Goal: Information Seeking & Learning: Check status

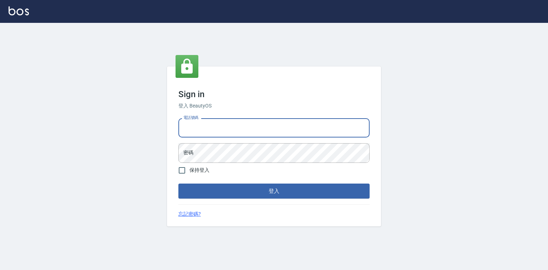
drag, startPoint x: 197, startPoint y: 120, endPoint x: 200, endPoint y: 126, distance: 6.4
click at [197, 120] on div "電話號碼 電話號碼" at bounding box center [273, 127] width 191 height 19
type input "0918880730"
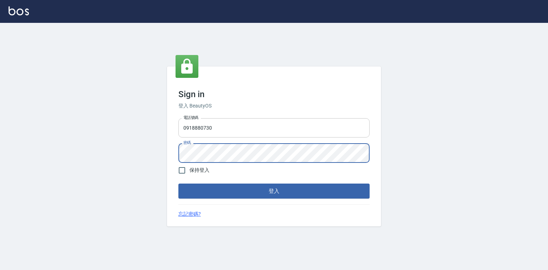
click at [178, 183] on button "登入" at bounding box center [273, 190] width 191 height 15
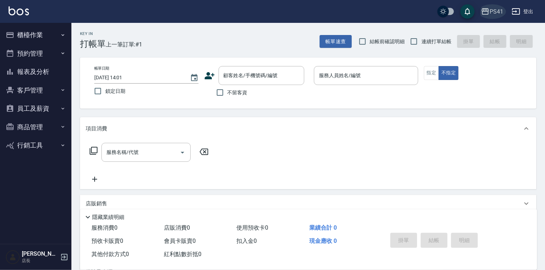
click at [494, 7] on div "PS41" at bounding box center [496, 11] width 14 height 9
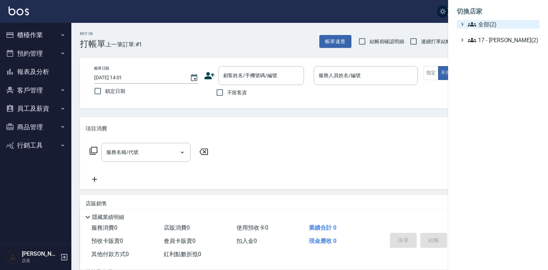
click at [501, 29] on span "全部(2)" at bounding box center [502, 24] width 69 height 9
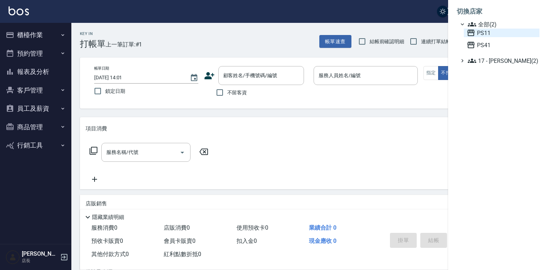
click at [497, 37] on span "PS11" at bounding box center [502, 33] width 70 height 9
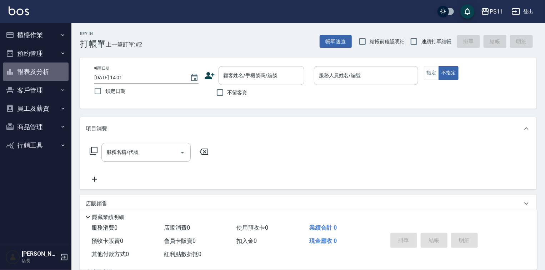
click at [39, 70] on button "報表及分析" at bounding box center [36, 71] width 66 height 19
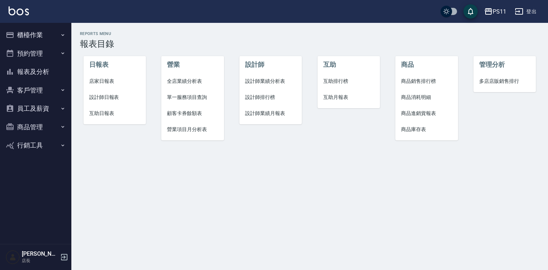
click at [100, 100] on span "設計師日報表" at bounding box center [114, 97] width 51 height 7
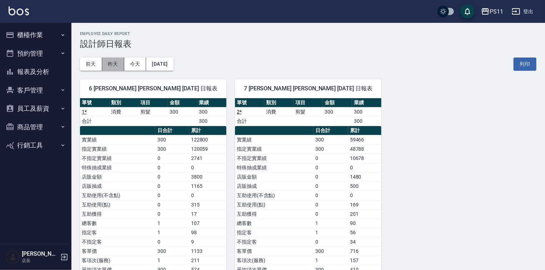
click at [111, 63] on button "昨天" at bounding box center [113, 63] width 22 height 13
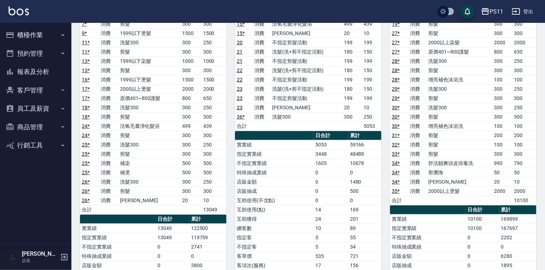
scroll to position [136, 0]
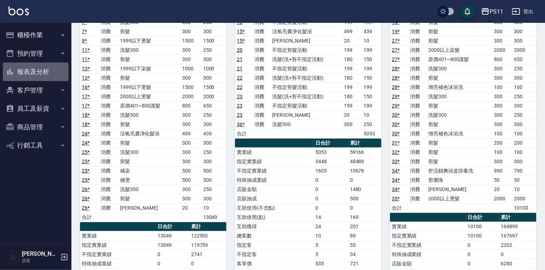
click at [36, 70] on button "報表及分析" at bounding box center [36, 71] width 66 height 19
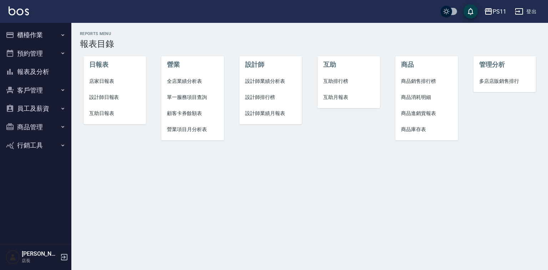
click at [105, 113] on span "互助日報表" at bounding box center [114, 113] width 51 height 7
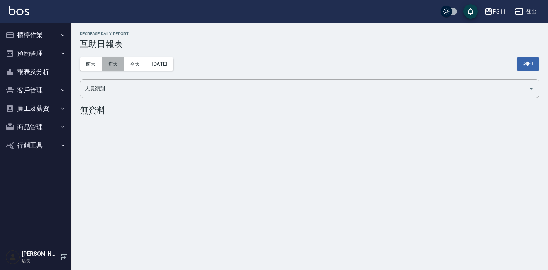
click at [116, 67] on button "昨天" at bounding box center [113, 63] width 22 height 13
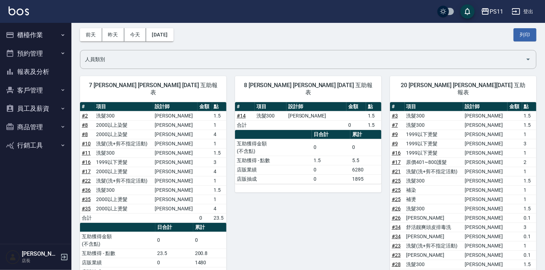
scroll to position [29, 0]
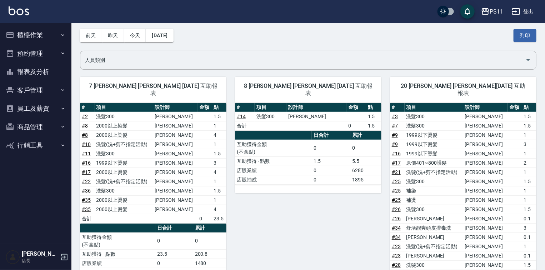
click at [42, 76] on button "報表及分析" at bounding box center [36, 71] width 66 height 19
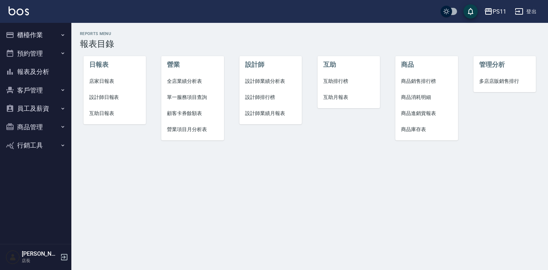
click at [256, 96] on span "設計師排行榜" at bounding box center [270, 97] width 51 height 7
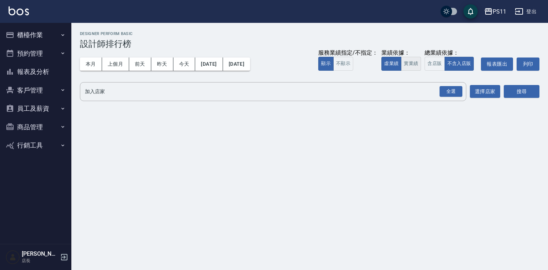
click at [401, 70] on button "實業績" at bounding box center [411, 64] width 20 height 14
drag, startPoint x: 324, startPoint y: 65, endPoint x: 347, endPoint y: 70, distance: 23.5
click at [333, 65] on button "不顯示" at bounding box center [343, 64] width 20 height 14
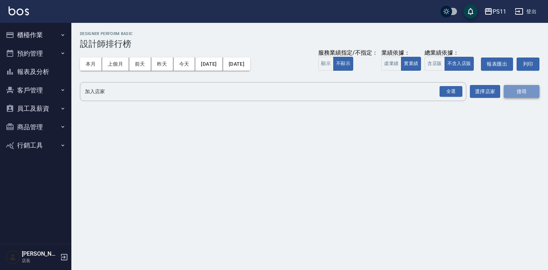
click at [513, 93] on button "搜尋" at bounding box center [522, 91] width 36 height 13
click at [461, 89] on div "全選" at bounding box center [451, 91] width 23 height 11
click at [524, 92] on button "搜尋" at bounding box center [522, 91] width 36 height 13
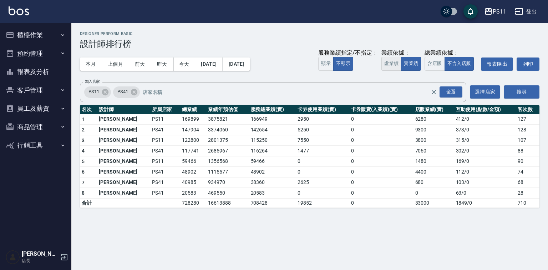
click at [382, 67] on button "虛業績" at bounding box center [392, 64] width 20 height 14
click at [407, 66] on button "實業績" at bounding box center [411, 64] width 20 height 14
click at [436, 61] on button "含店販" at bounding box center [435, 64] width 20 height 14
click at [218, 65] on button "2025/08/01" at bounding box center [208, 63] width 27 height 13
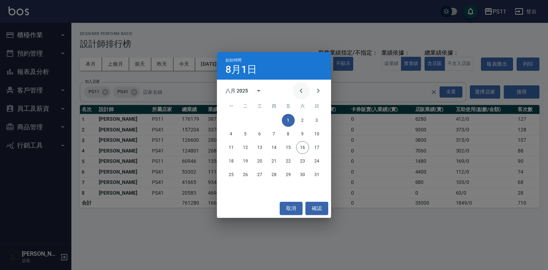
click at [300, 89] on icon "Previous month" at bounding box center [301, 91] width 2 height 4
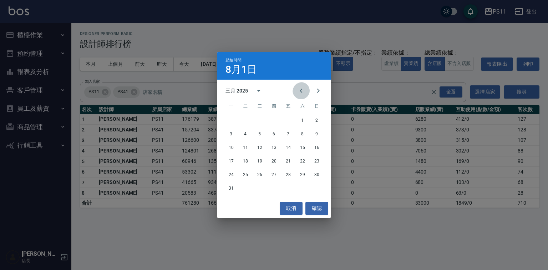
click at [300, 89] on icon "Previous month" at bounding box center [301, 91] width 2 height 4
click at [263, 117] on button "1" at bounding box center [259, 120] width 13 height 13
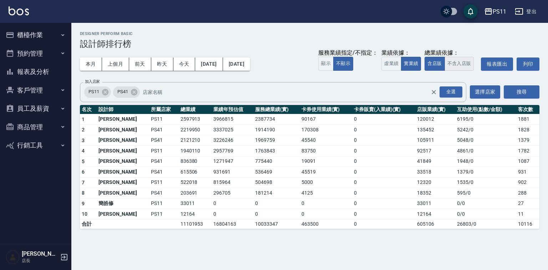
click at [457, 67] on button "不含入店販" at bounding box center [460, 64] width 30 height 14
click at [43, 108] on button "員工及薪資" at bounding box center [36, 108] width 66 height 19
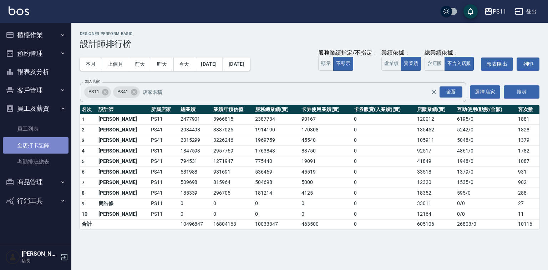
click at [39, 147] on link "全店打卡記錄" at bounding box center [36, 145] width 66 height 16
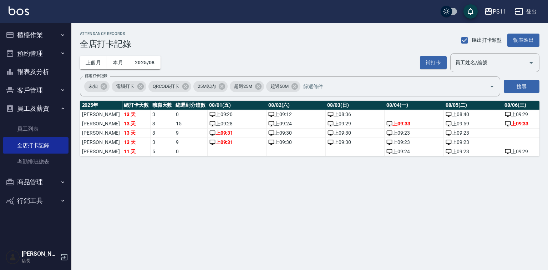
click at [180, 161] on div "ATTENDANCE RECORDS 全店打卡記錄 匯出打卡類型 報表匯出 上個月 本月 2025/08 補打卡 員工姓名/編號 員工姓名/編號 篩選打卡記錄…" at bounding box center [309, 94] width 477 height 142
click at [33, 164] on link "考勤排班總表" at bounding box center [36, 162] width 66 height 16
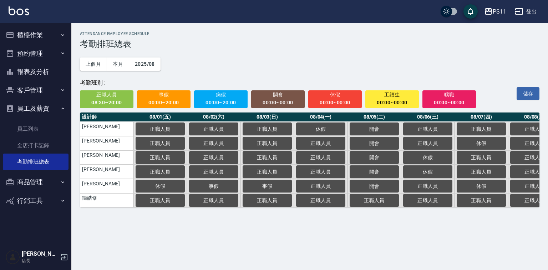
drag, startPoint x: 139, startPoint y: 210, endPoint x: 278, endPoint y: 216, distance: 140.1
click at [278, 216] on div "ATTENDANCE EMPLOYEE SCHEDULE 考勤排班總表 上個月 本月 2025/08 考勤班別 : 正職人員 08:30~20:00 事假 0…" at bounding box center [309, 119] width 477 height 193
click at [217, 216] on div "ATTENDANCE EMPLOYEE SCHEDULE 考勤排班總表 上個月 本月 2025/08 考勤班別 : 正職人員 08:30~20:00 事假 0…" at bounding box center [309, 119] width 477 height 193
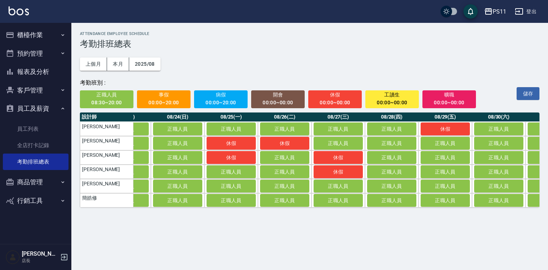
scroll to position [0, 1254]
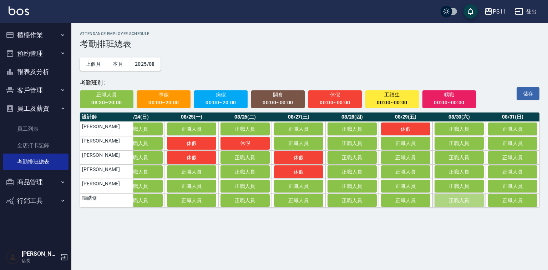
drag, startPoint x: 440, startPoint y: 208, endPoint x: 435, endPoint y: 208, distance: 4.7
click at [435, 207] on button "正職人員" at bounding box center [459, 200] width 49 height 13
click at [441, 203] on td "a dense table" at bounding box center [460, 200] width 54 height 14
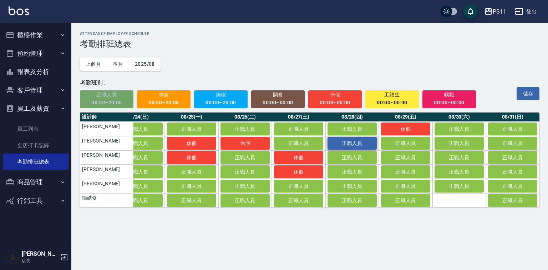
drag, startPoint x: 87, startPoint y: 100, endPoint x: 372, endPoint y: 140, distance: 287.7
click at [99, 102] on div "正職人員 08:30~20:00" at bounding box center [107, 99] width 44 height 16
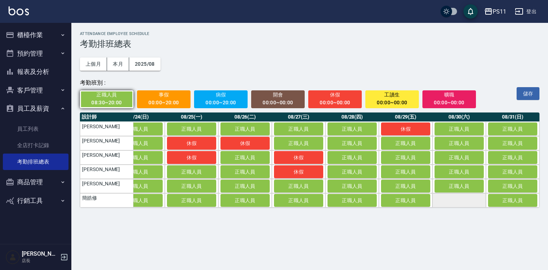
click at [447, 201] on td "a dense table" at bounding box center [460, 200] width 54 height 14
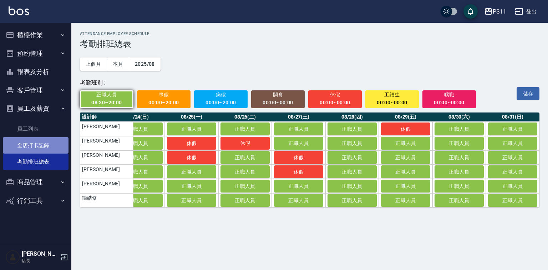
click at [34, 141] on link "全店打卡記錄" at bounding box center [36, 145] width 66 height 16
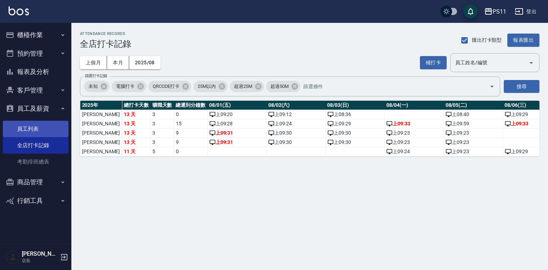
click at [32, 127] on link "員工列表" at bounding box center [36, 129] width 66 height 16
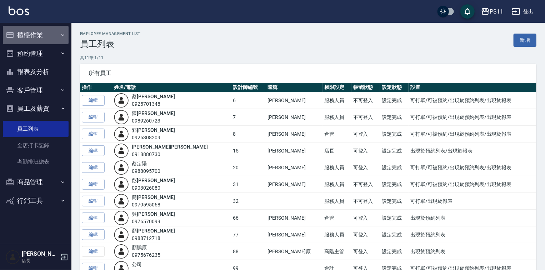
click at [42, 33] on button "櫃檯作業" at bounding box center [36, 35] width 66 height 19
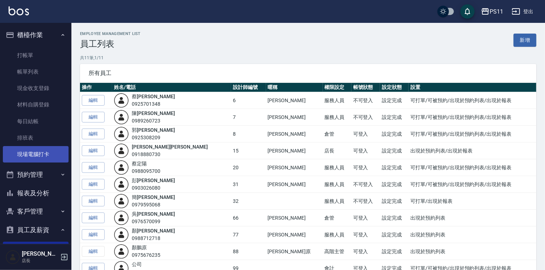
click at [36, 153] on link "現場電腦打卡" at bounding box center [36, 154] width 66 height 16
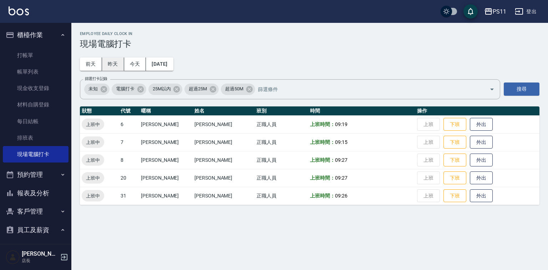
click at [112, 68] on button "昨天" at bounding box center [113, 63] width 22 height 13
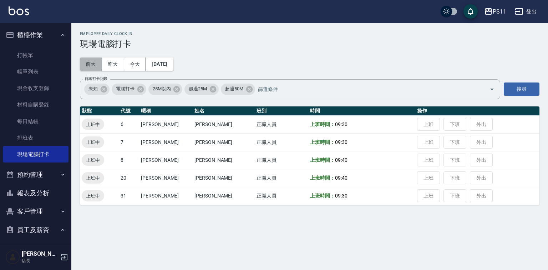
click at [98, 66] on button "前天" at bounding box center [91, 63] width 22 height 13
click at [162, 68] on button "2025/08/14" at bounding box center [159, 63] width 27 height 13
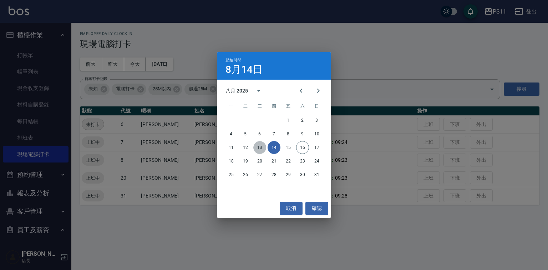
click at [258, 148] on button "13" at bounding box center [259, 147] width 13 height 13
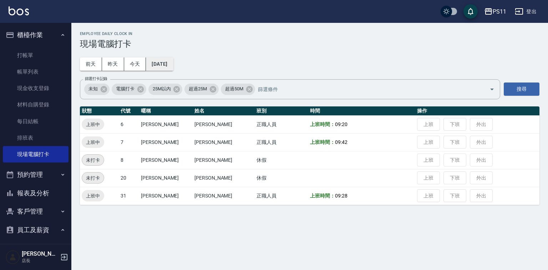
click at [154, 64] on button "2025/08/13" at bounding box center [159, 63] width 27 height 13
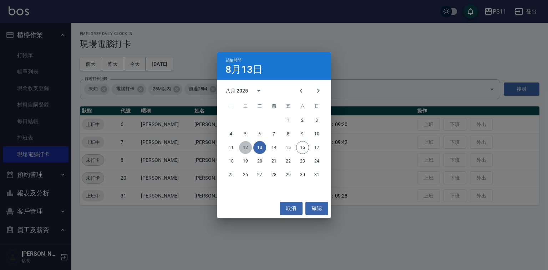
click at [245, 147] on button "12" at bounding box center [245, 147] width 13 height 13
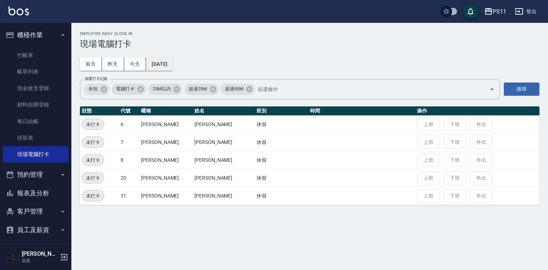
click at [173, 64] on button "2025/08/12" at bounding box center [159, 63] width 27 height 13
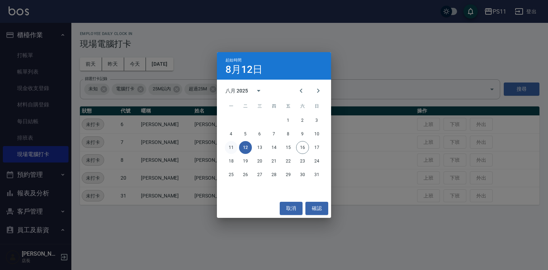
drag, startPoint x: 238, startPoint y: 145, endPoint x: 235, endPoint y: 146, distance: 4.2
click at [236, 146] on div "11 12 13 14 15 16 17" at bounding box center [274, 147] width 114 height 13
click at [234, 146] on button "11" at bounding box center [231, 147] width 13 height 13
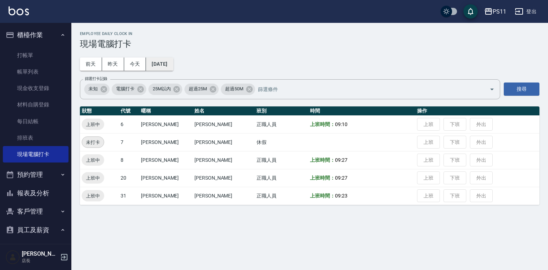
click at [163, 69] on button "2025/08/11" at bounding box center [159, 63] width 27 height 13
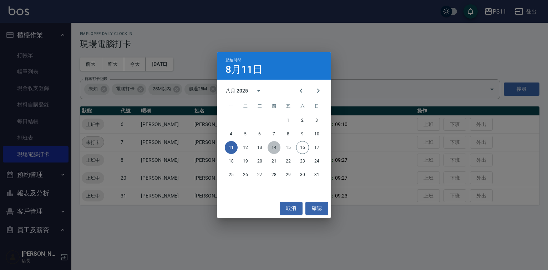
click at [273, 149] on button "14" at bounding box center [274, 147] width 13 height 13
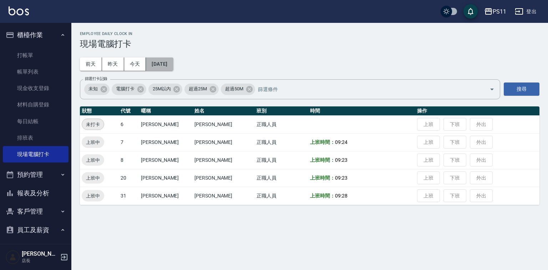
click at [173, 65] on button "2025/08/14" at bounding box center [159, 63] width 27 height 13
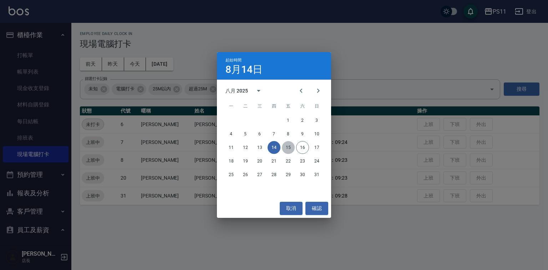
click at [287, 147] on button "15" at bounding box center [288, 147] width 13 height 13
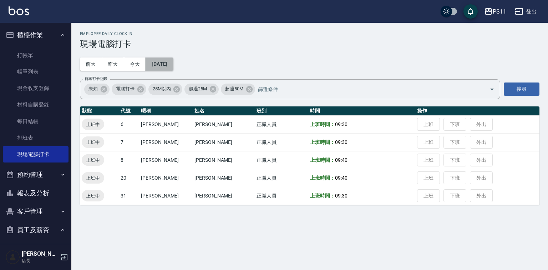
click at [157, 68] on button "2025/08/15" at bounding box center [159, 63] width 27 height 13
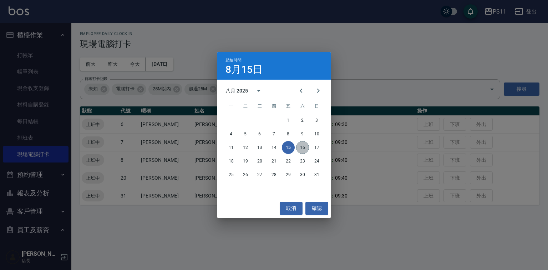
click at [302, 145] on button "16" at bounding box center [302, 147] width 13 height 13
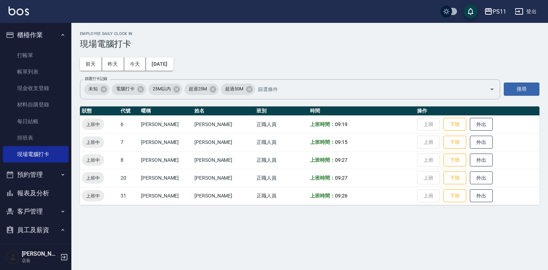
click at [65, 260] on icon "button" at bounding box center [64, 257] width 9 height 9
